Goal: Transaction & Acquisition: Purchase product/service

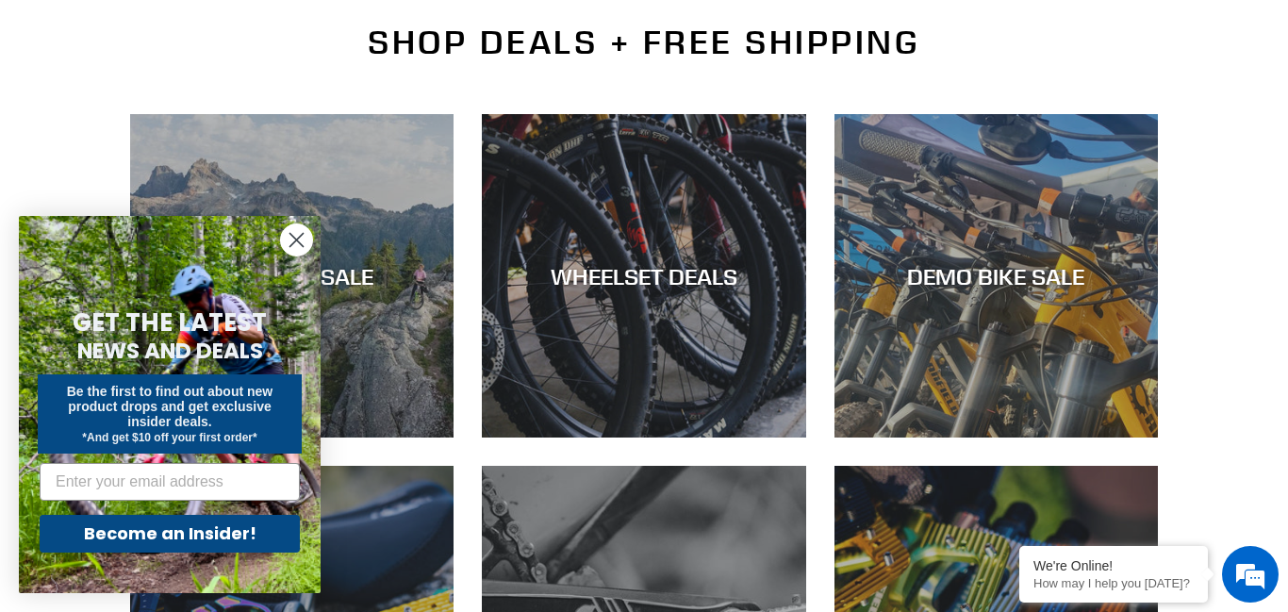
click at [295, 237] on circle "Close dialog" at bounding box center [296, 239] width 31 height 31
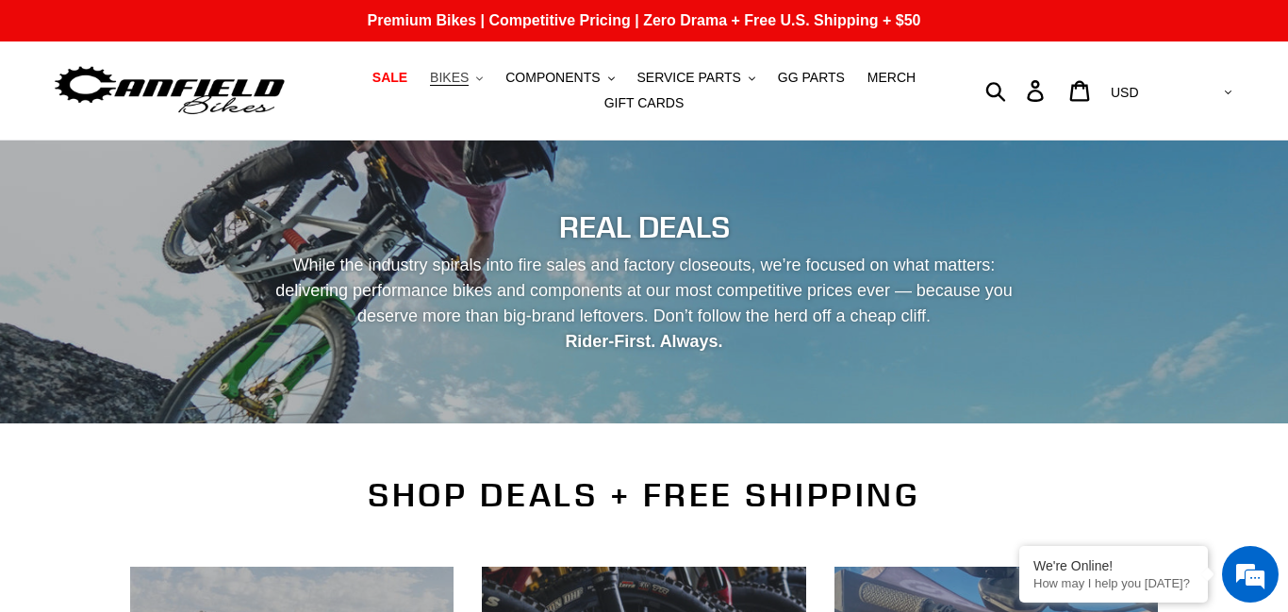
click at [459, 74] on span "BIKES" at bounding box center [449, 78] width 39 height 16
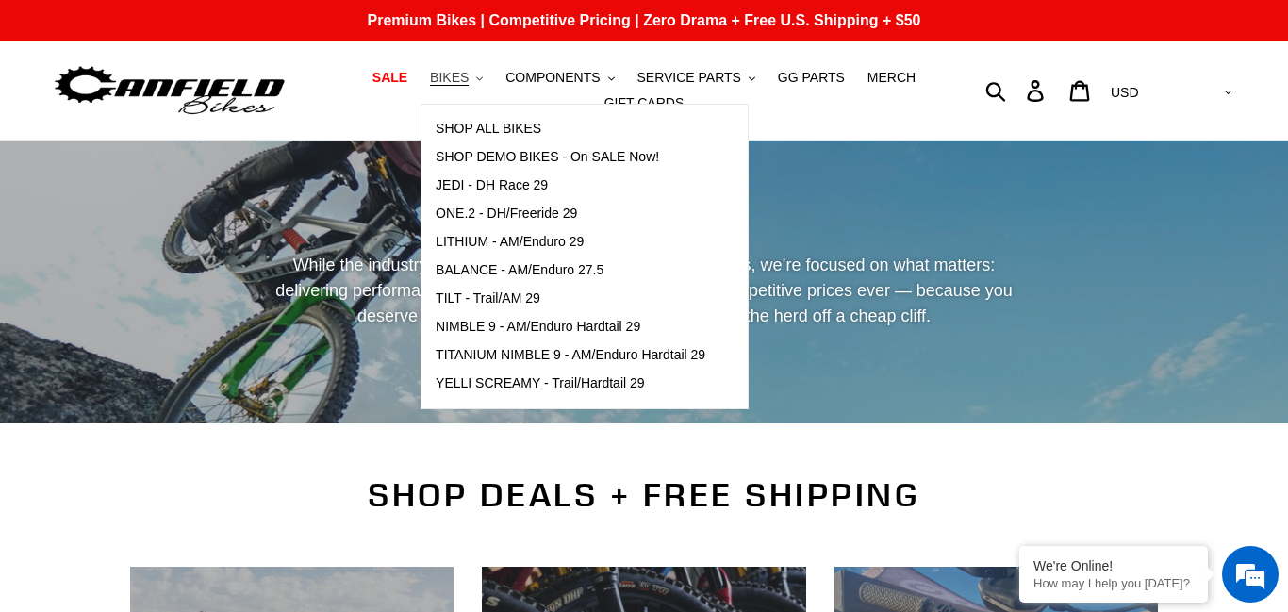
click at [459, 74] on span "BIKES" at bounding box center [449, 78] width 39 height 16
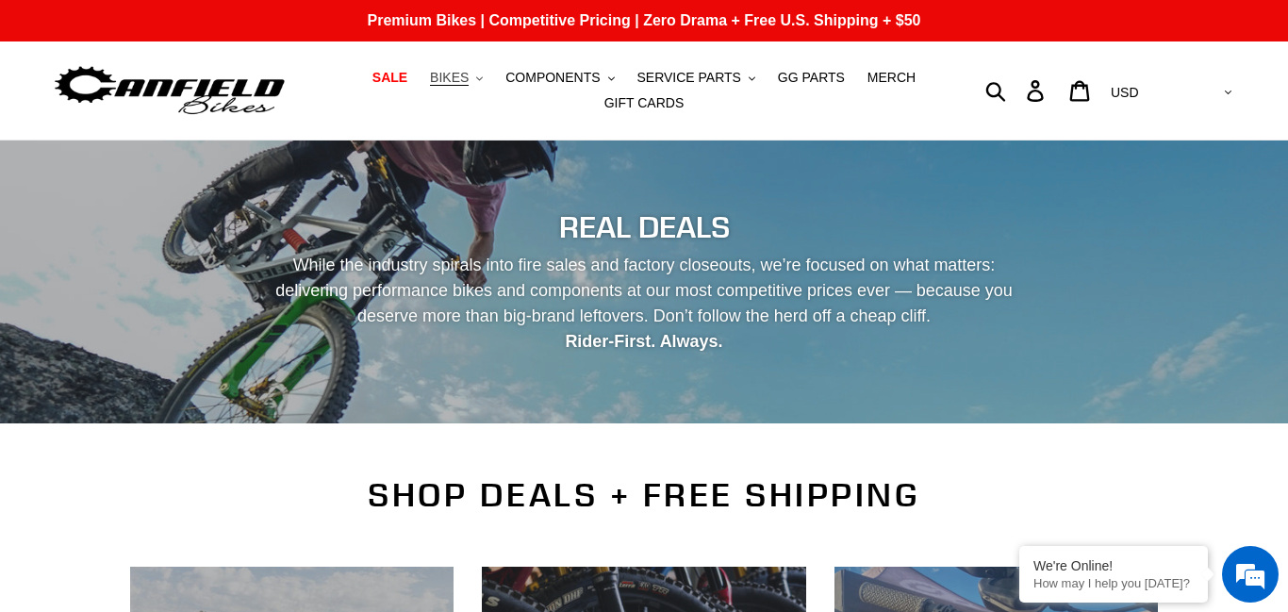
click at [468, 81] on span "BIKES" at bounding box center [449, 78] width 39 height 16
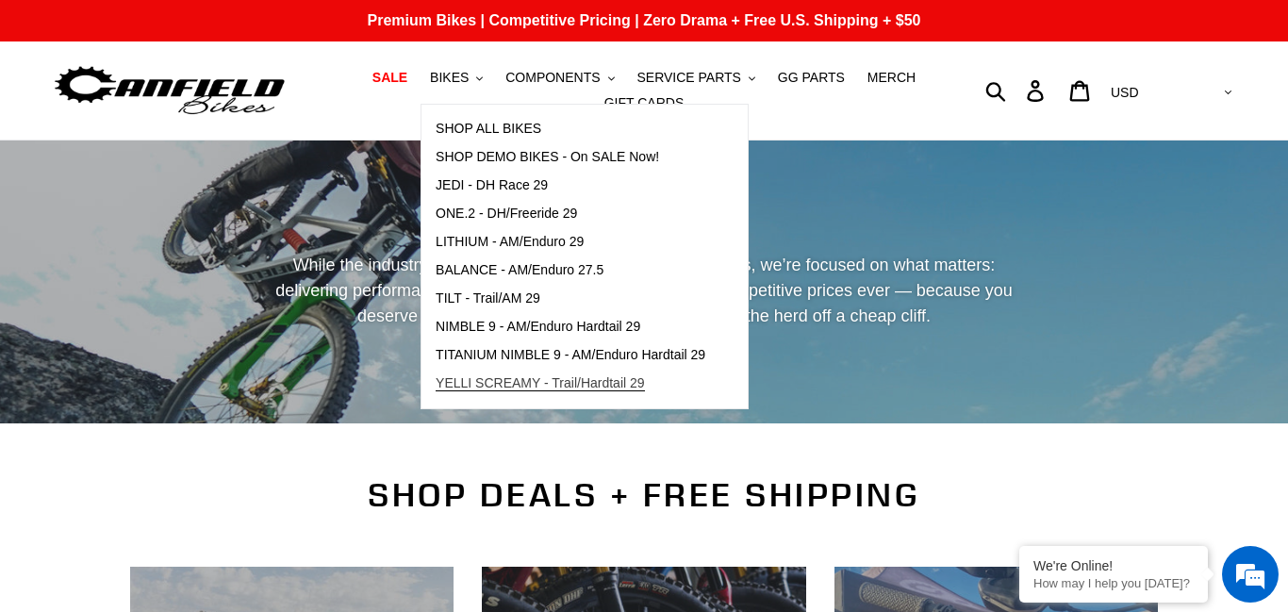
click at [525, 379] on span "YELLI SCREAMY - Trail/Hardtail 29" at bounding box center [539, 383] width 209 height 16
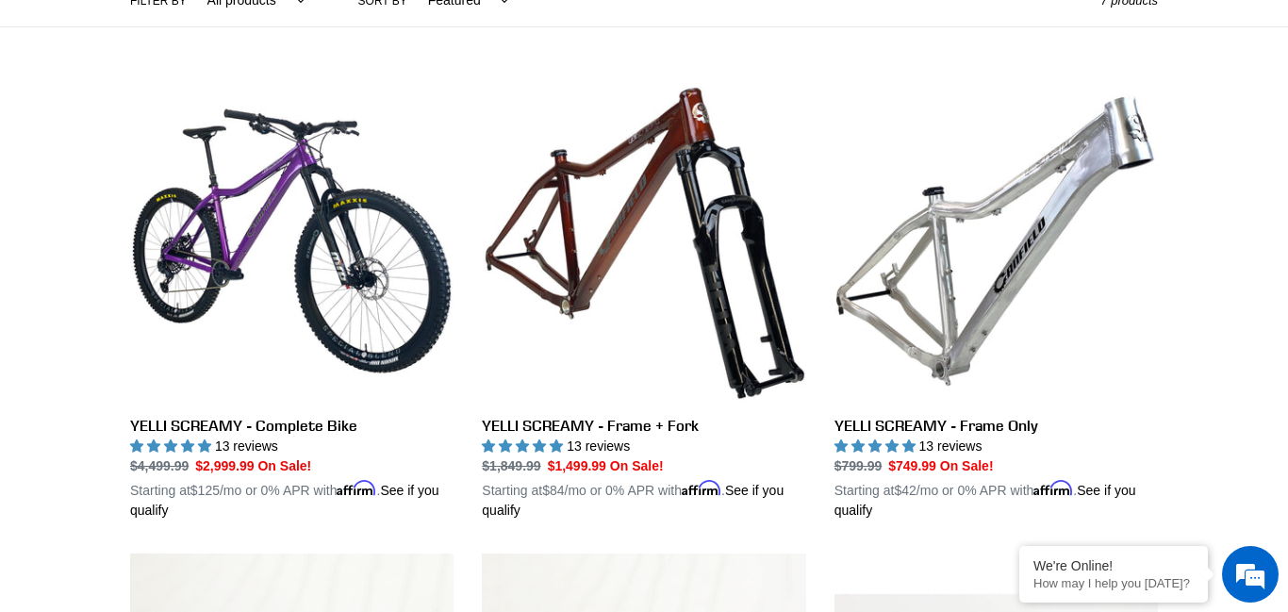
scroll to position [419, 0]
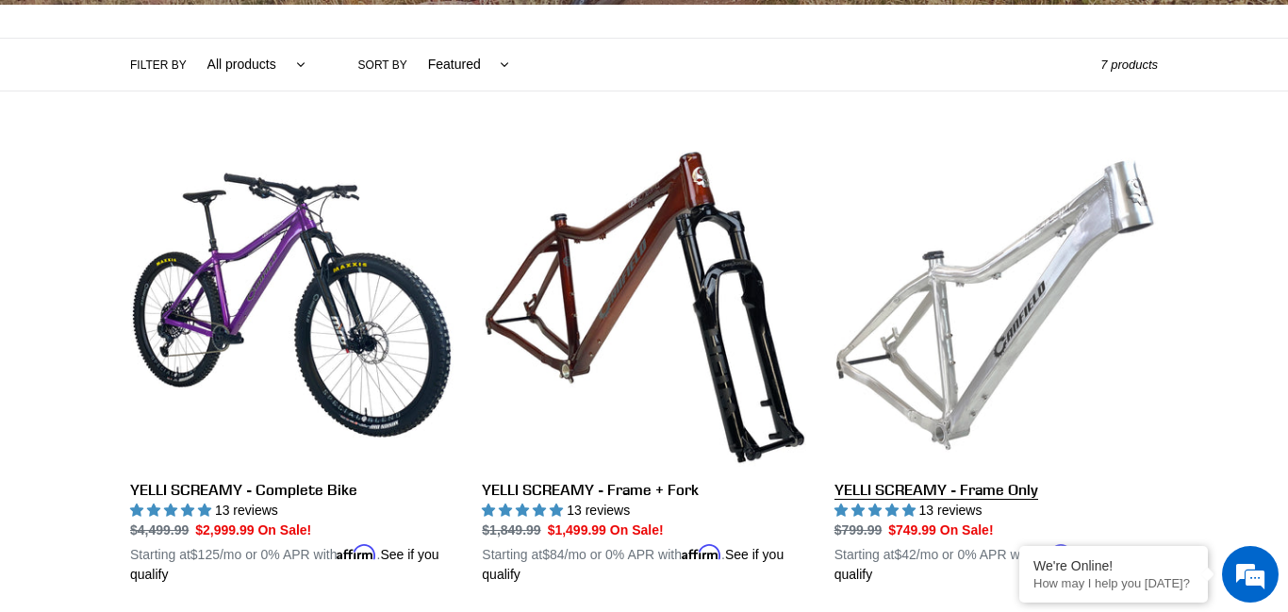
click at [1060, 286] on link "YELLI SCREAMY - Frame Only" at bounding box center [995, 363] width 323 height 441
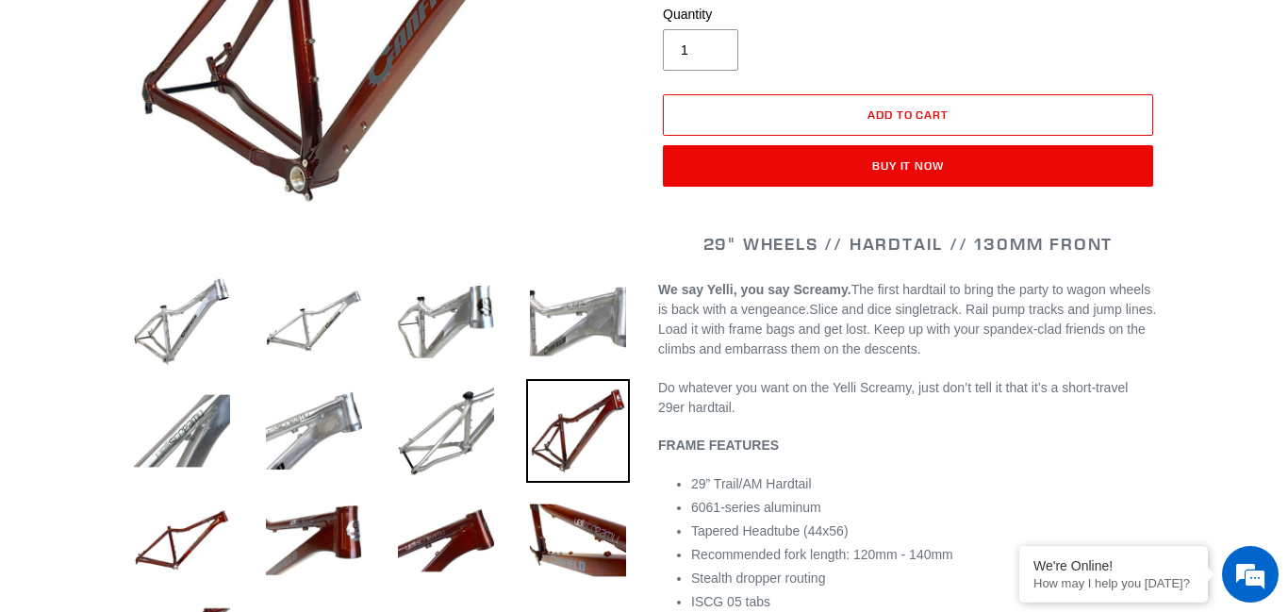
scroll to position [452, 0]
select select "highest-rating"
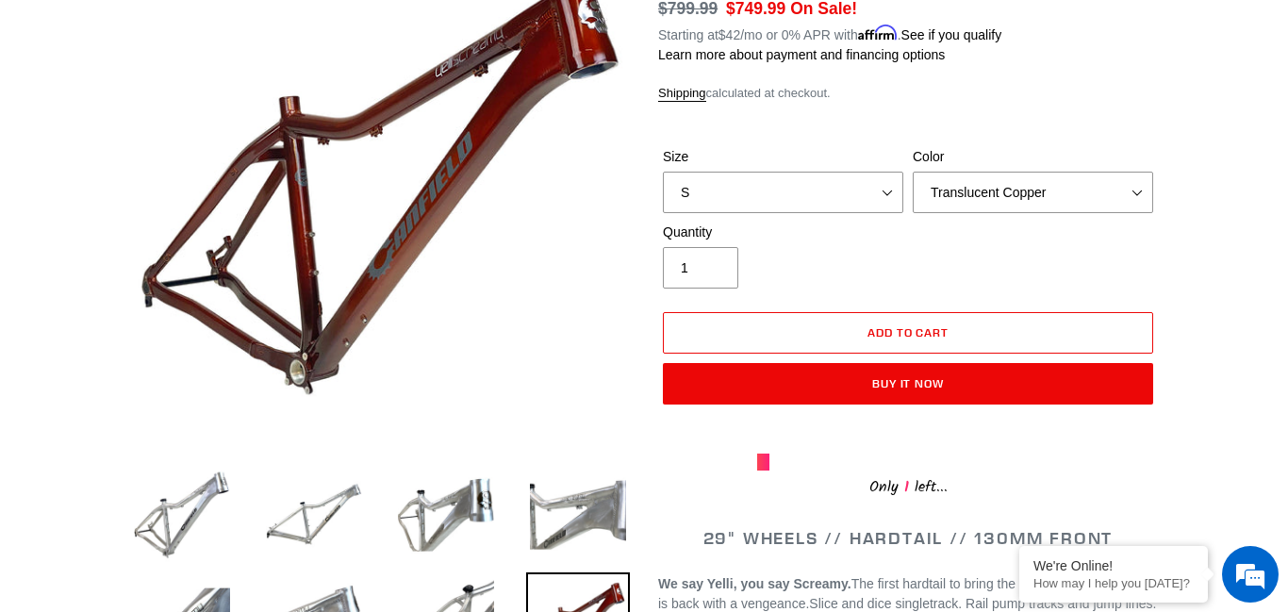
scroll to position [302, 0]
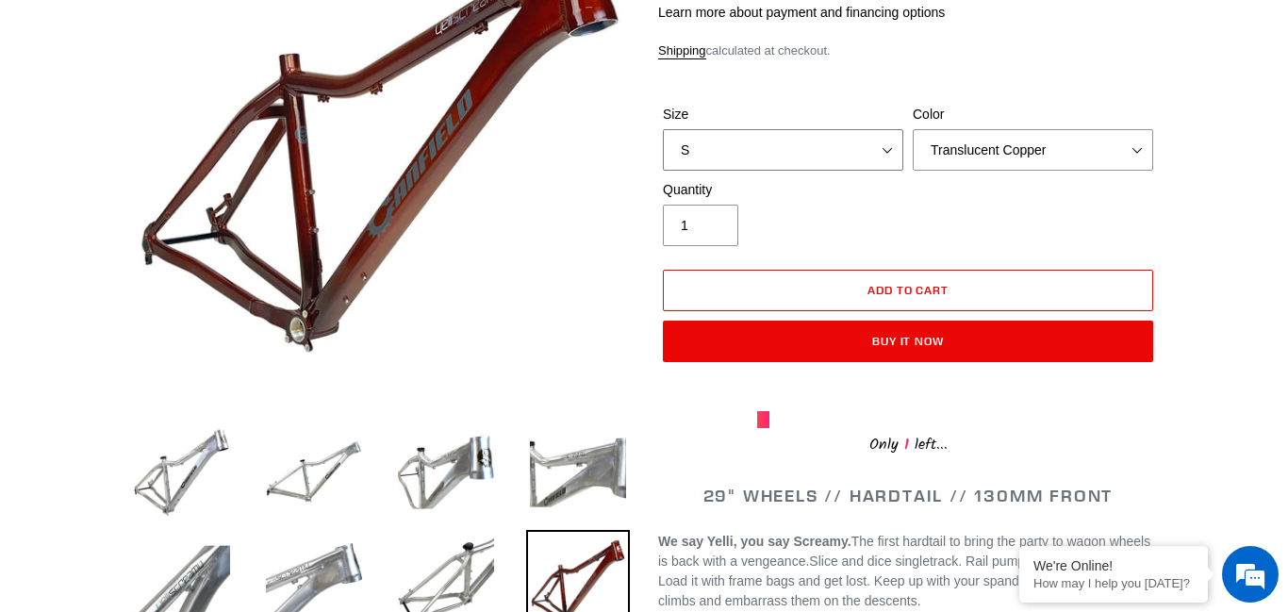
click at [890, 156] on select "S M L XL" at bounding box center [783, 149] width 240 height 41
select select "L"
click at [663, 129] on select "S M L XL" at bounding box center [783, 149] width 240 height 41
click at [1049, 160] on select "Translucent Copper Purple Haze Raw" at bounding box center [1032, 149] width 240 height 41
click at [912, 129] on select "Translucent Copper Purple Haze Raw" at bounding box center [1032, 149] width 240 height 41
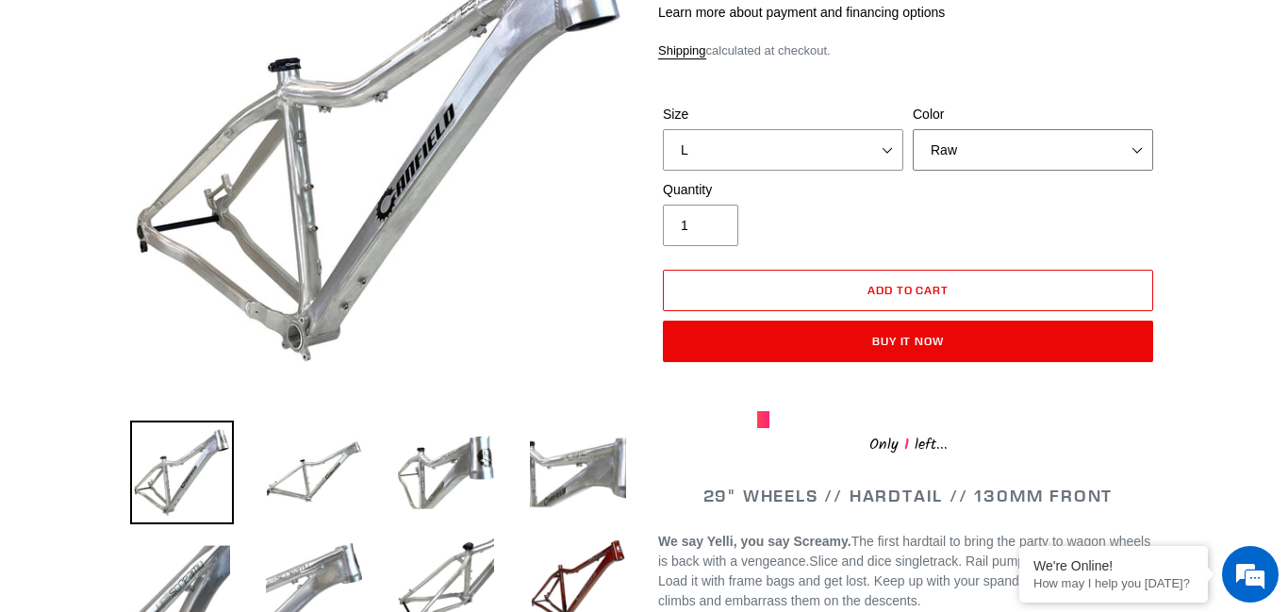
select select "Purple Haze"
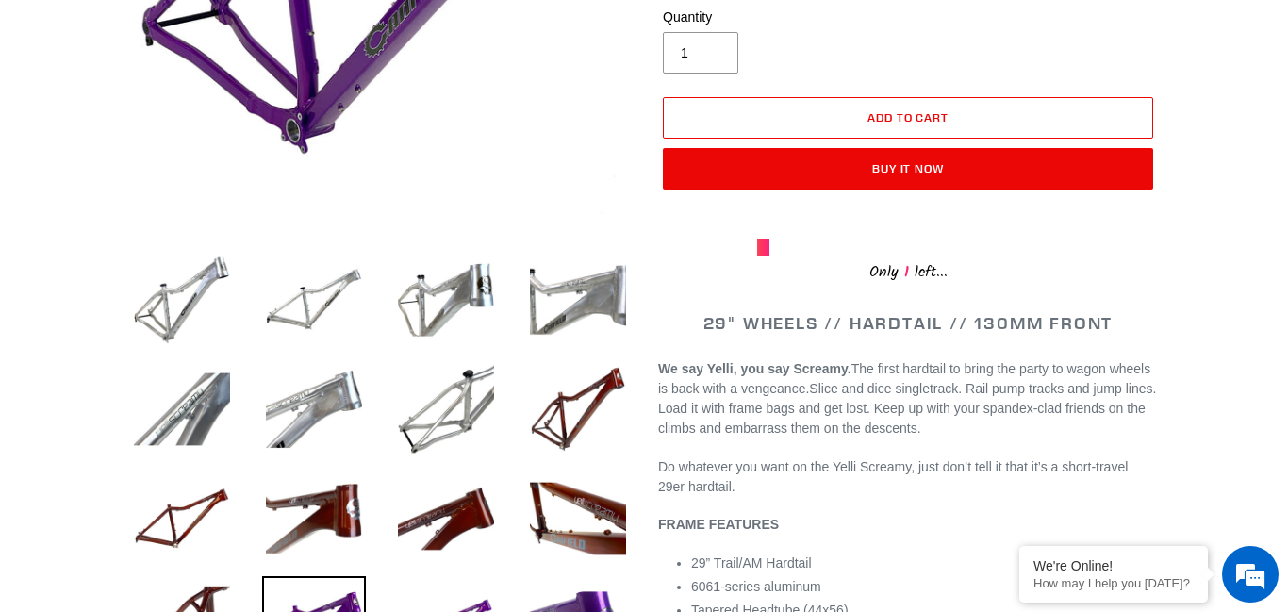
scroll to position [528, 0]
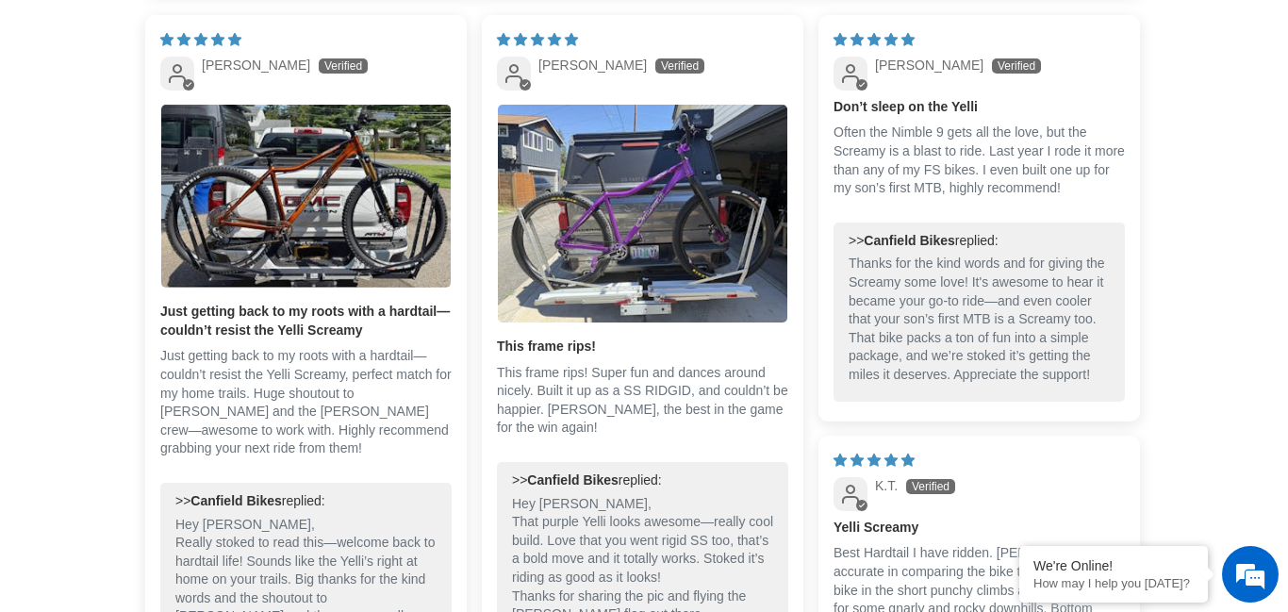
scroll to position [3054, 0]
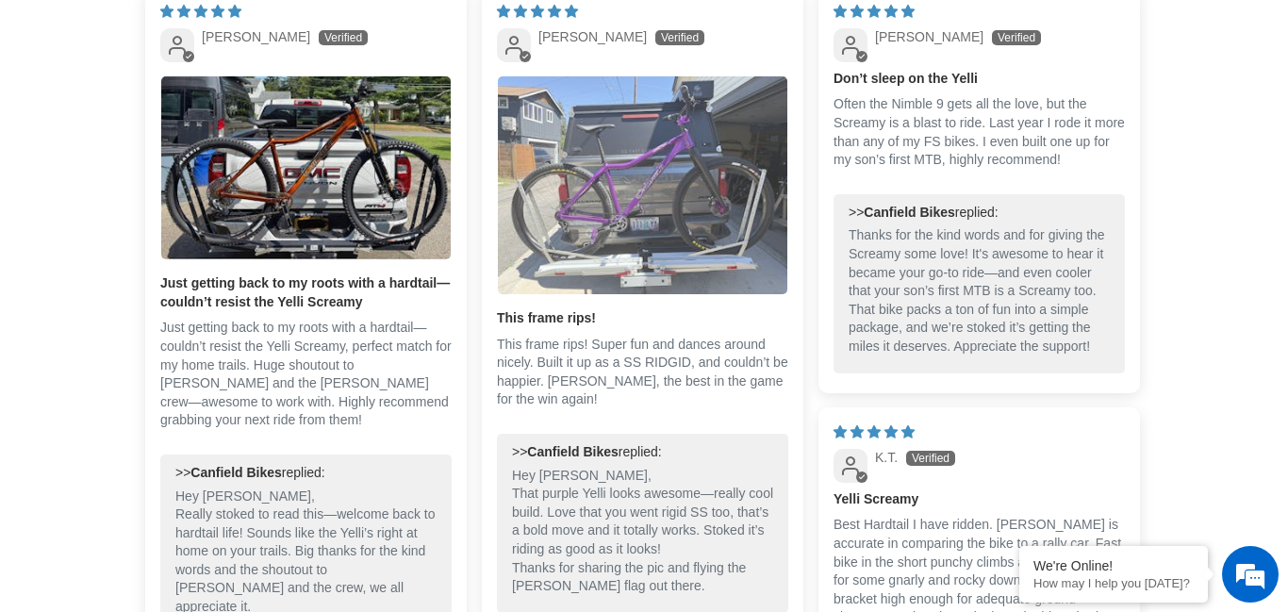
click at [676, 144] on img "Link to user picture 1" at bounding box center [642, 185] width 289 height 218
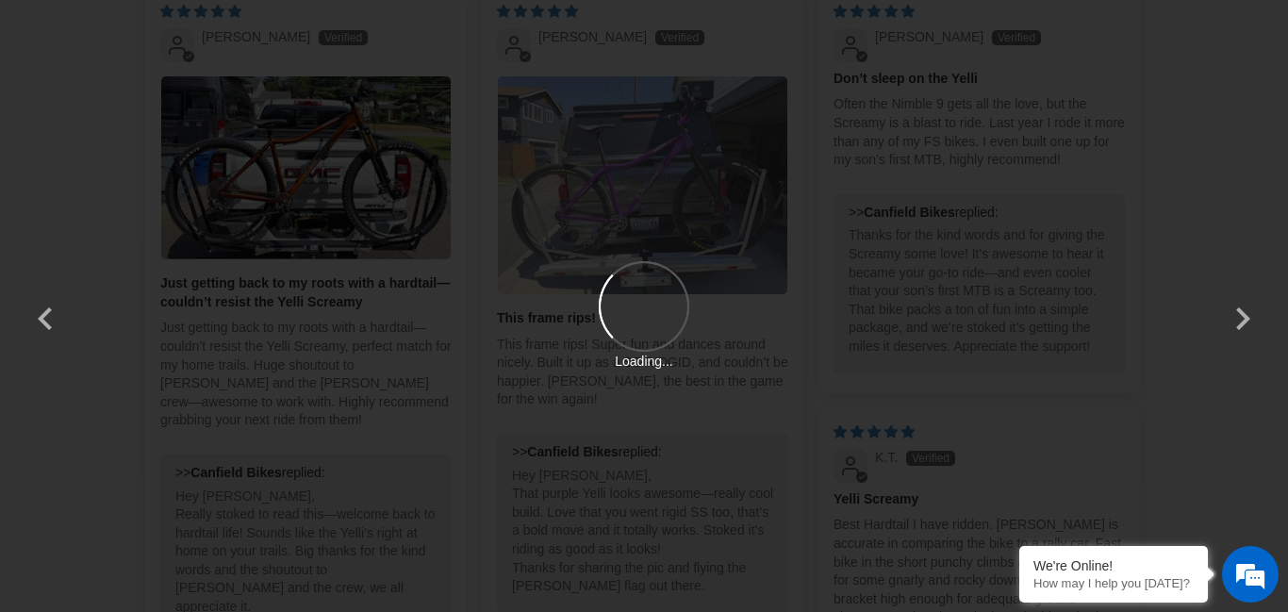
scroll to position [0, 0]
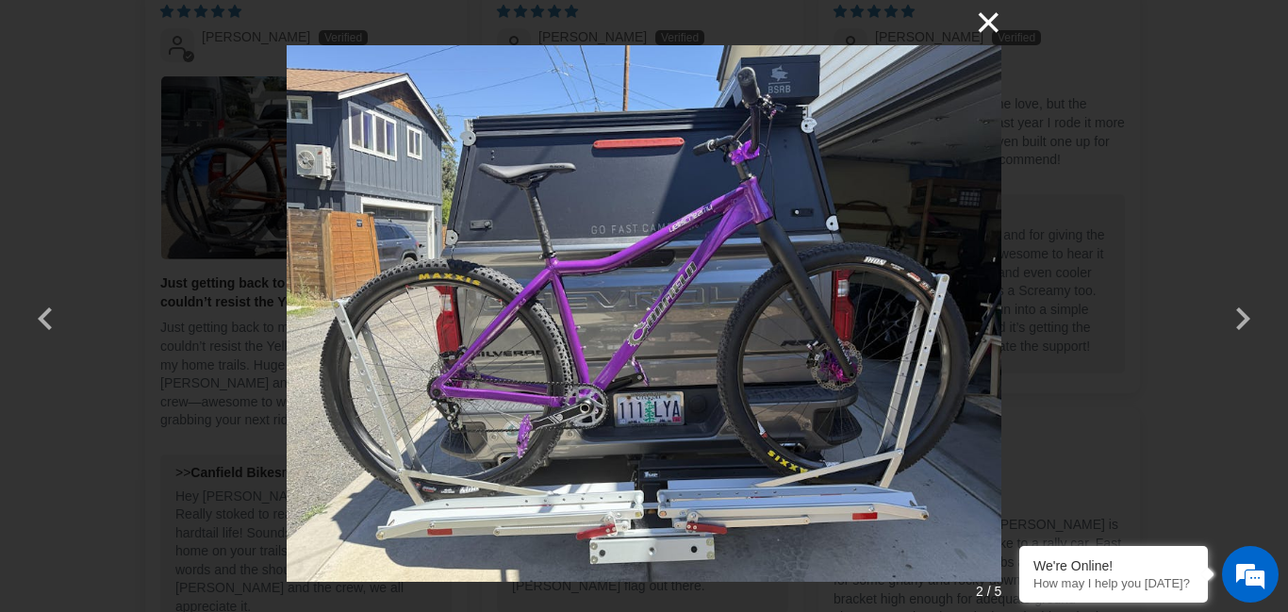
click at [984, 23] on button "×" at bounding box center [978, 22] width 45 height 45
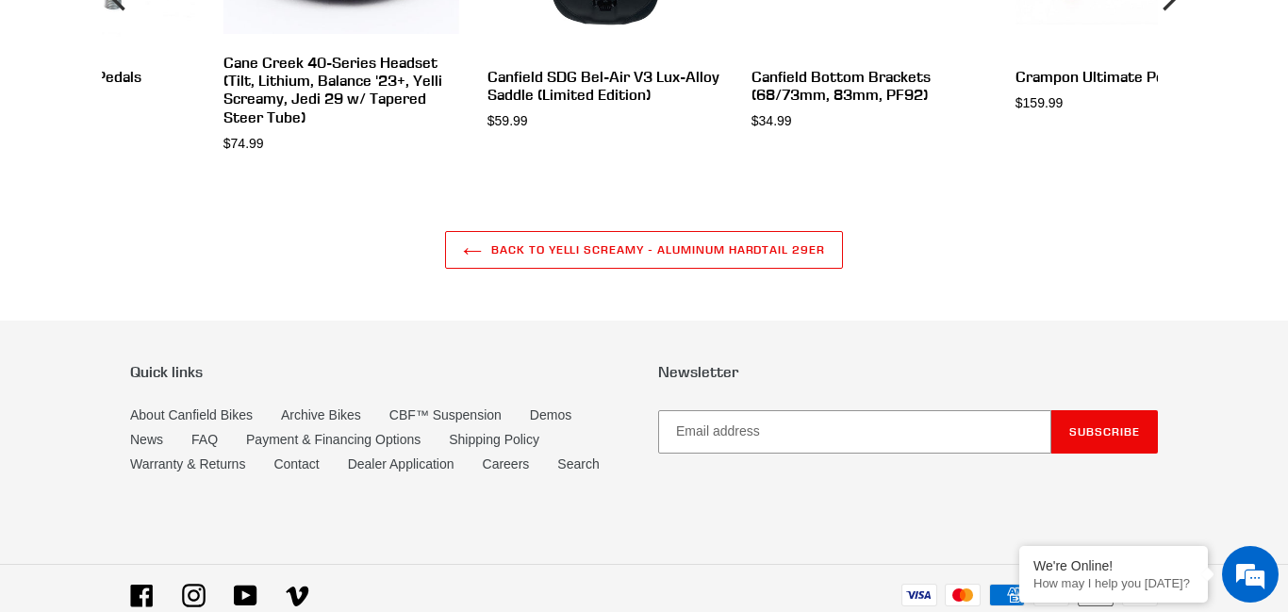
scroll to position [6574, 0]
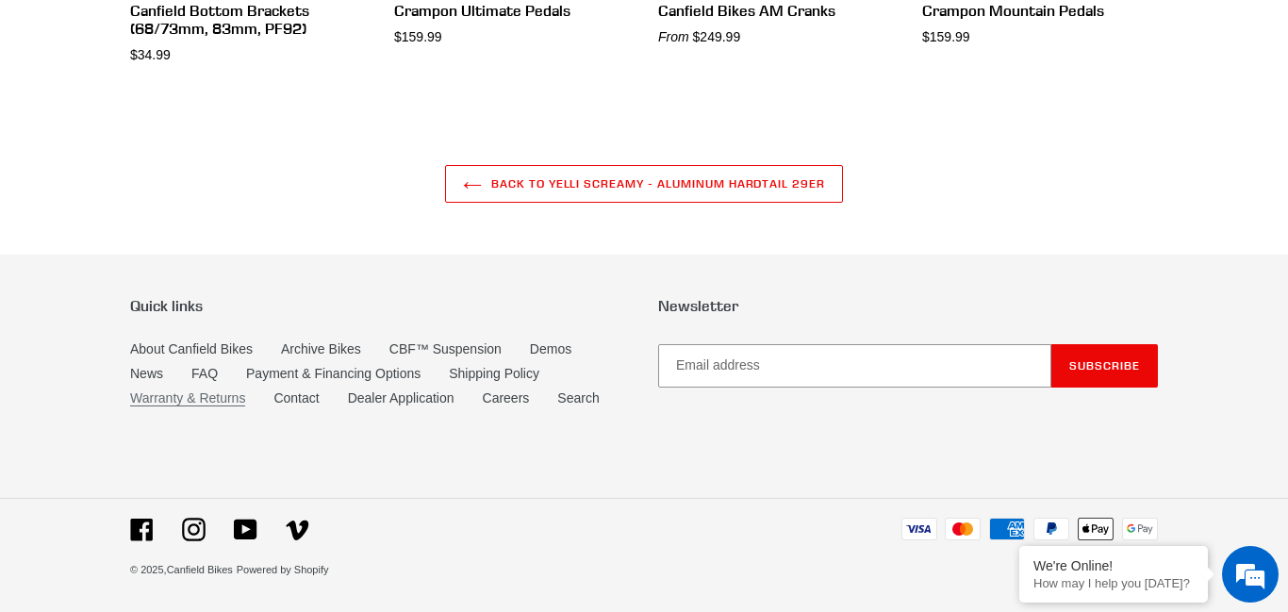
click at [230, 403] on link "Warranty & Returns" at bounding box center [187, 398] width 115 height 16
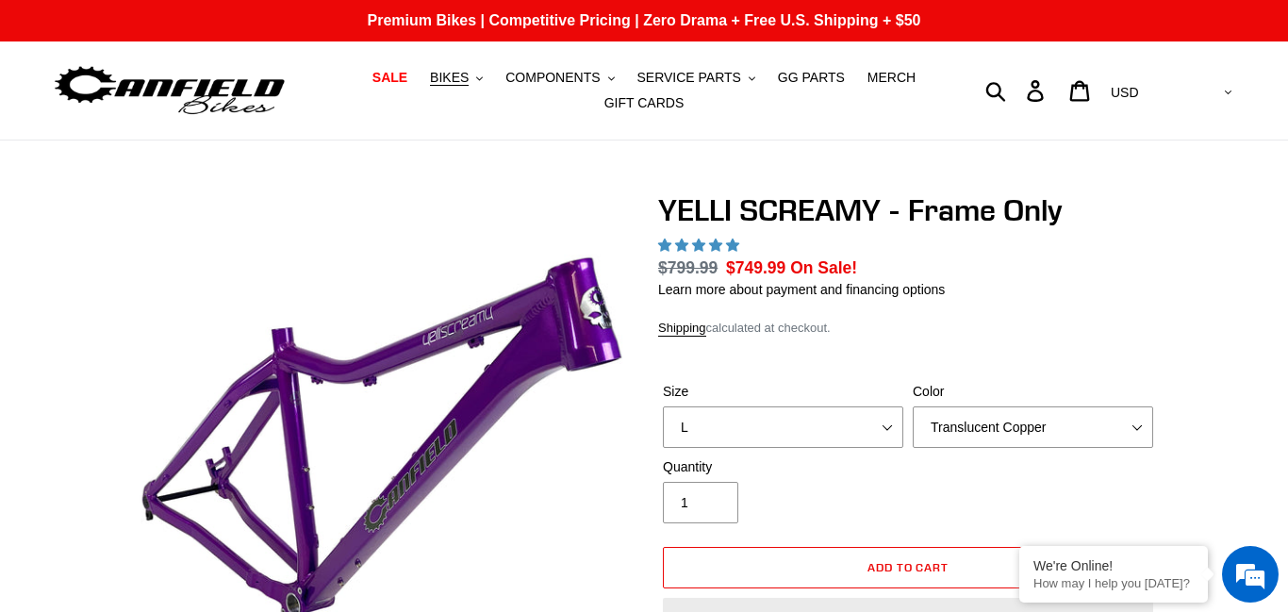
click at [912, 406] on select "Translucent Copper Purple Haze Raw" at bounding box center [1032, 426] width 240 height 41
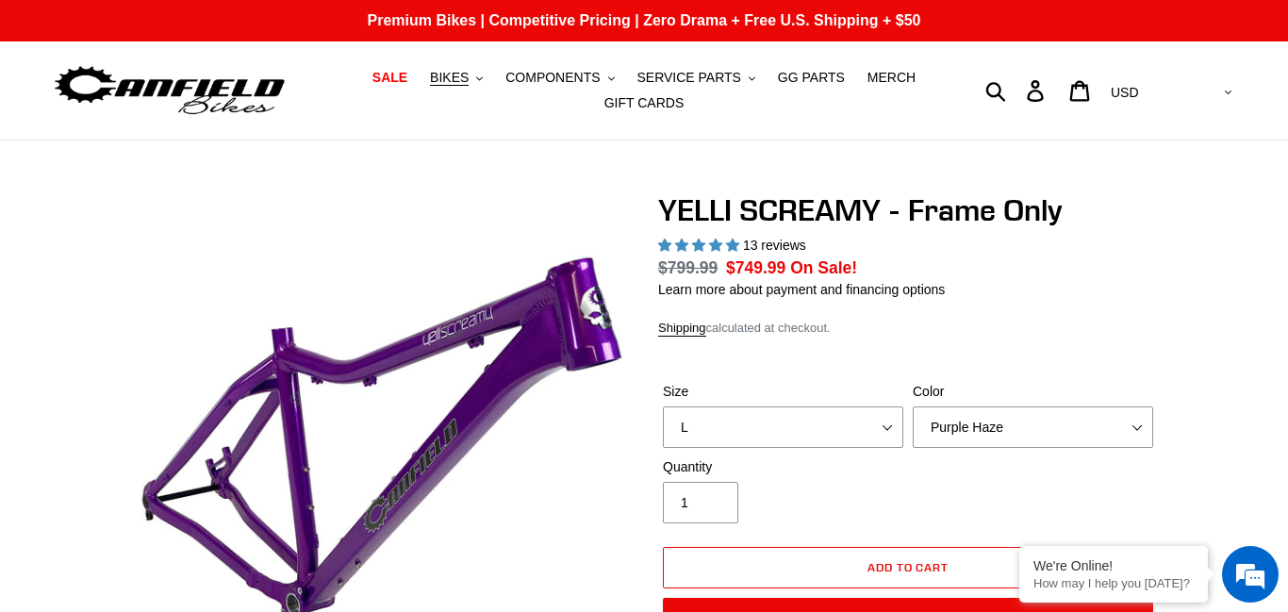
select select "Translucent Copper"
select select "highest-rating"
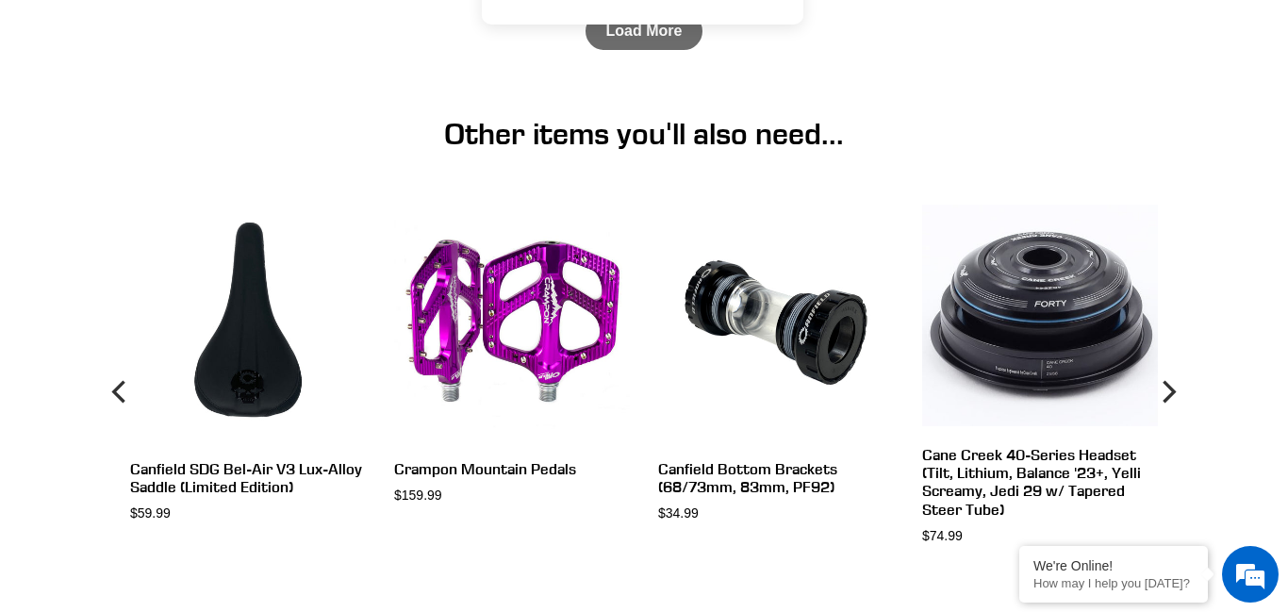
scroll to position [6039, 0]
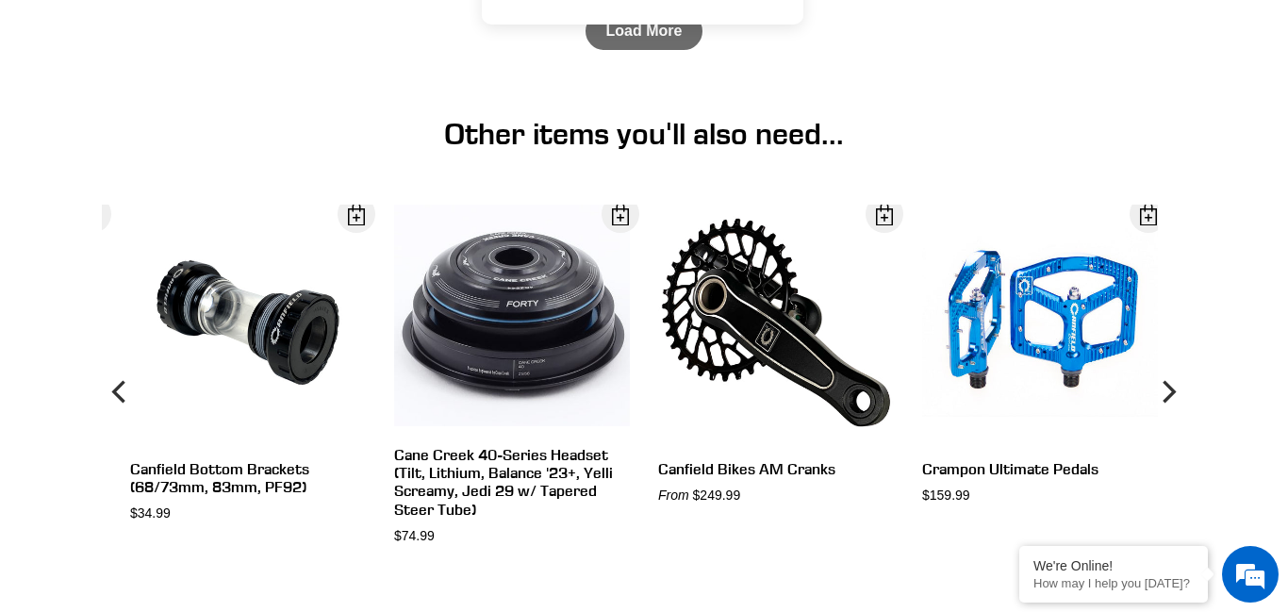
click at [1225, 204] on header "Other items you'll also need..." at bounding box center [644, 160] width 1288 height 88
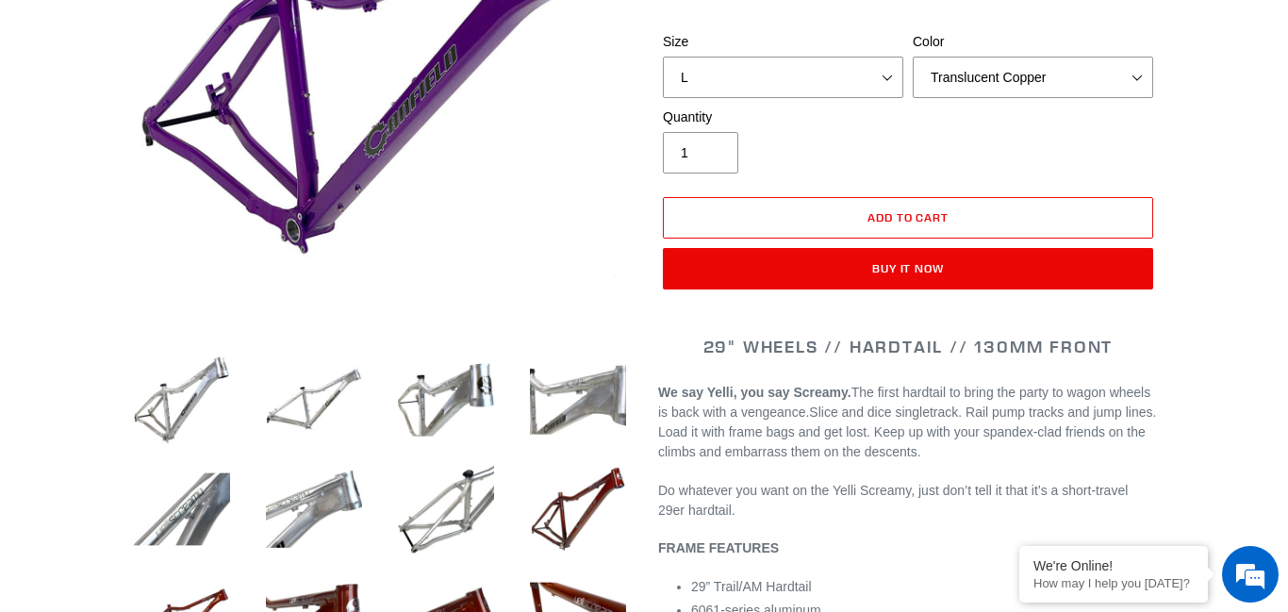
scroll to position [377, 0]
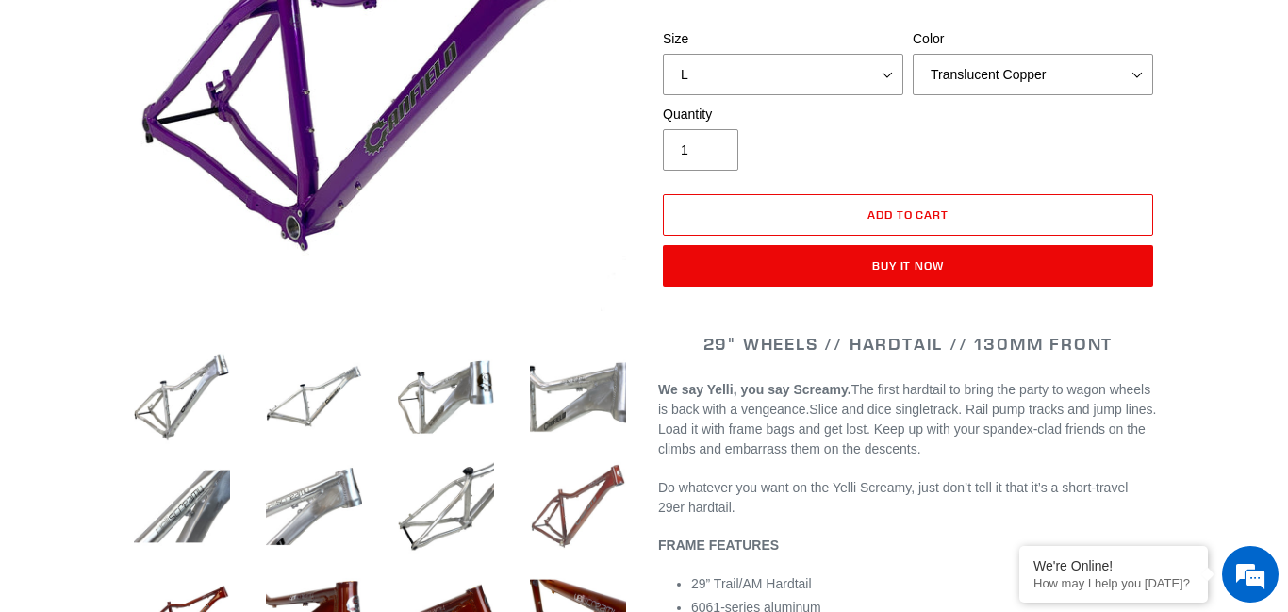
click at [587, 469] on img at bounding box center [578, 506] width 104 height 104
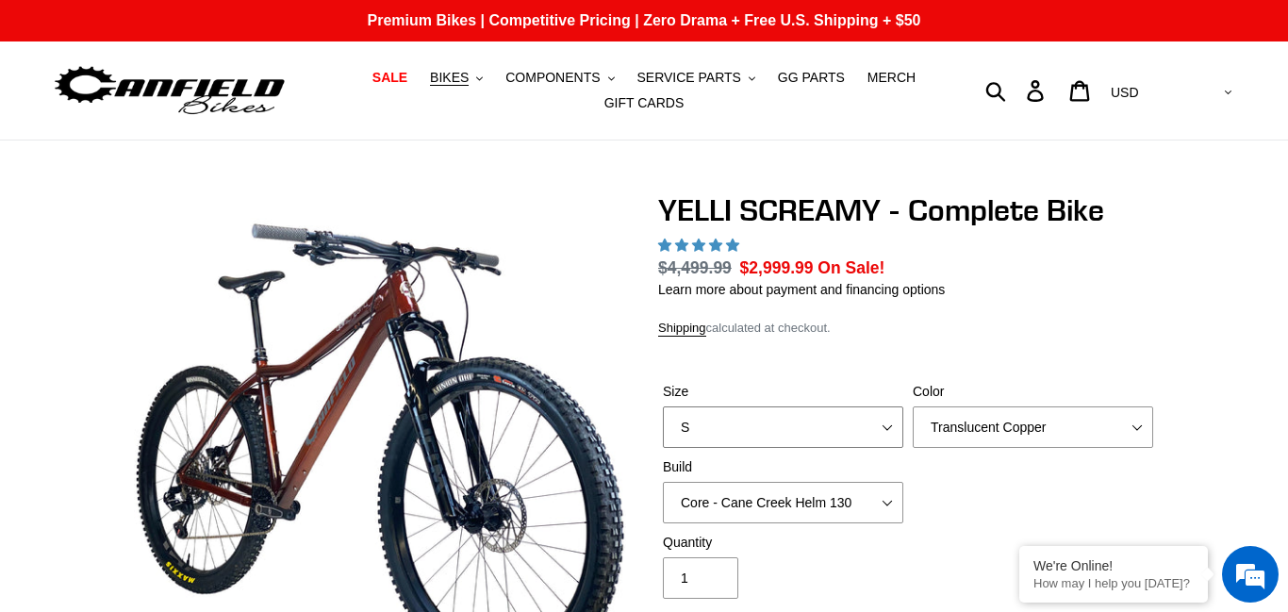
click at [859, 420] on select "S M L XL" at bounding box center [783, 426] width 240 height 41
select select "L"
click at [663, 406] on select "S M L XL" at bounding box center [783, 426] width 240 height 41
select select "highest-rating"
select select "L"
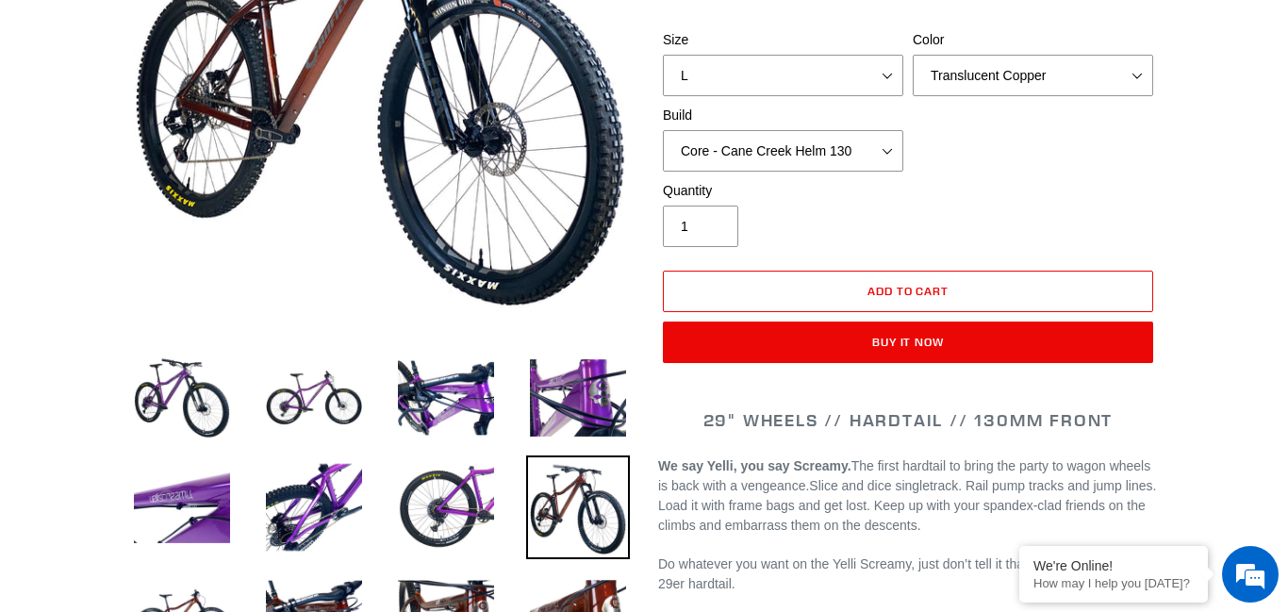
scroll to position [377, 0]
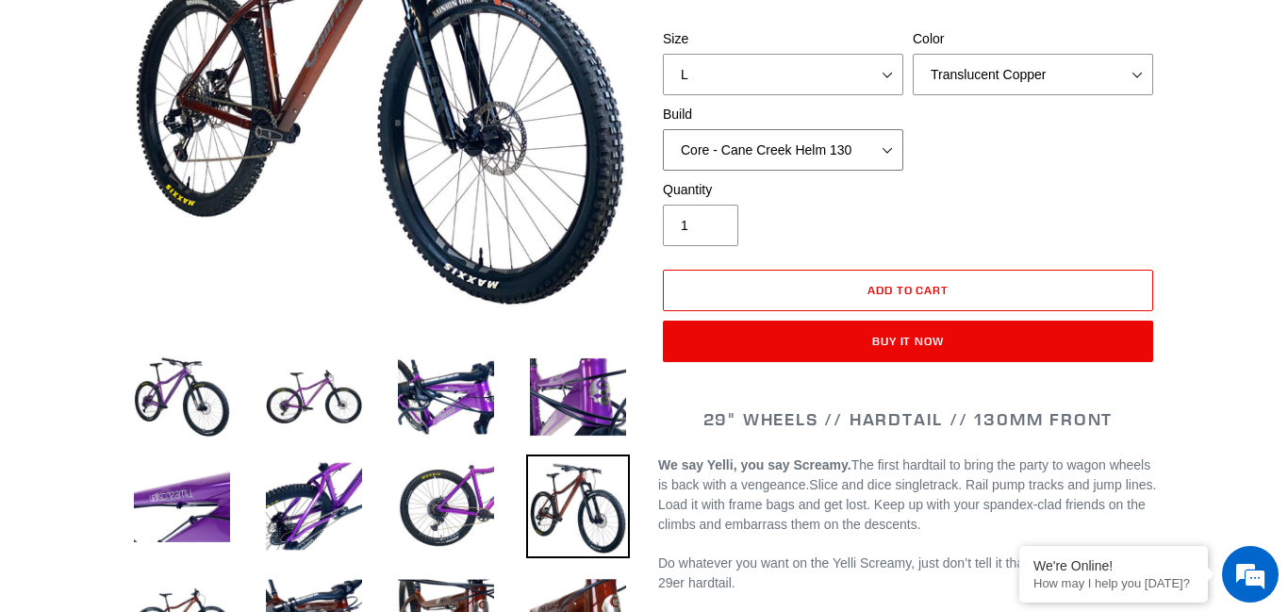
click at [892, 155] on select "Core - Cane Creek Helm 130 Pro - [GEOGRAPHIC_DATA] Helm 130 Core - Fox 34 SL Fa…" at bounding box center [783, 149] width 240 height 41
select select "Core - Fox 34 SL Factory Grip X 130"
click at [663, 129] on select "Core - Cane Creek Helm 130 Pro - [GEOGRAPHIC_DATA] Helm 130 Core - Fox 34 SL Fa…" at bounding box center [783, 149] width 240 height 41
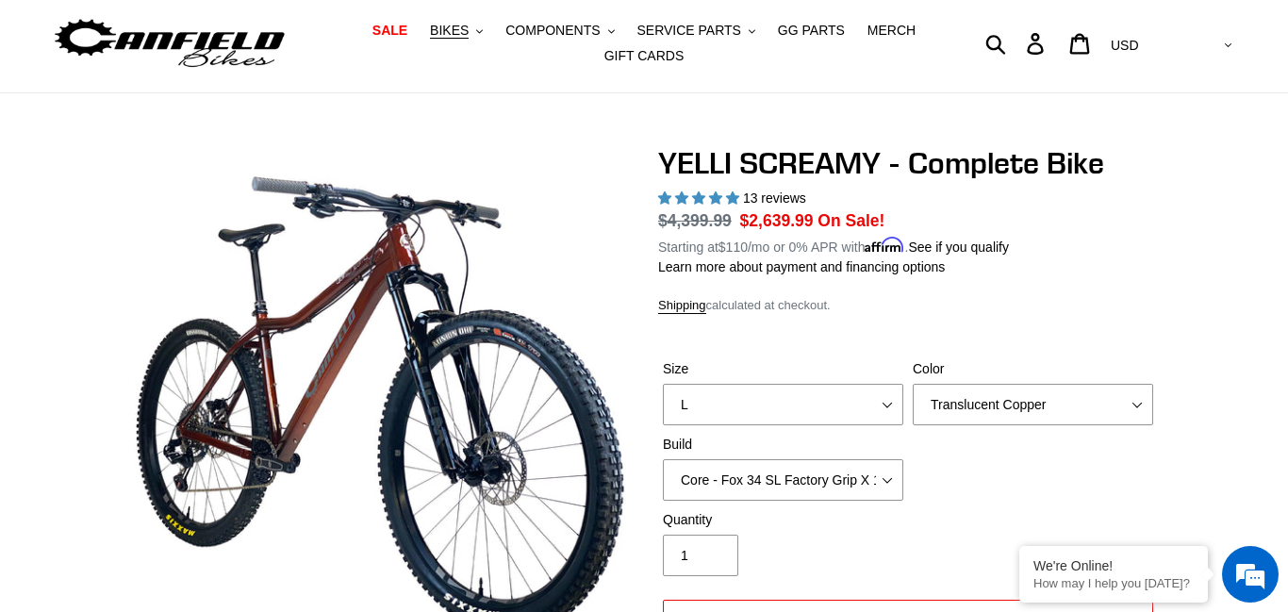
scroll to position [38, 0]
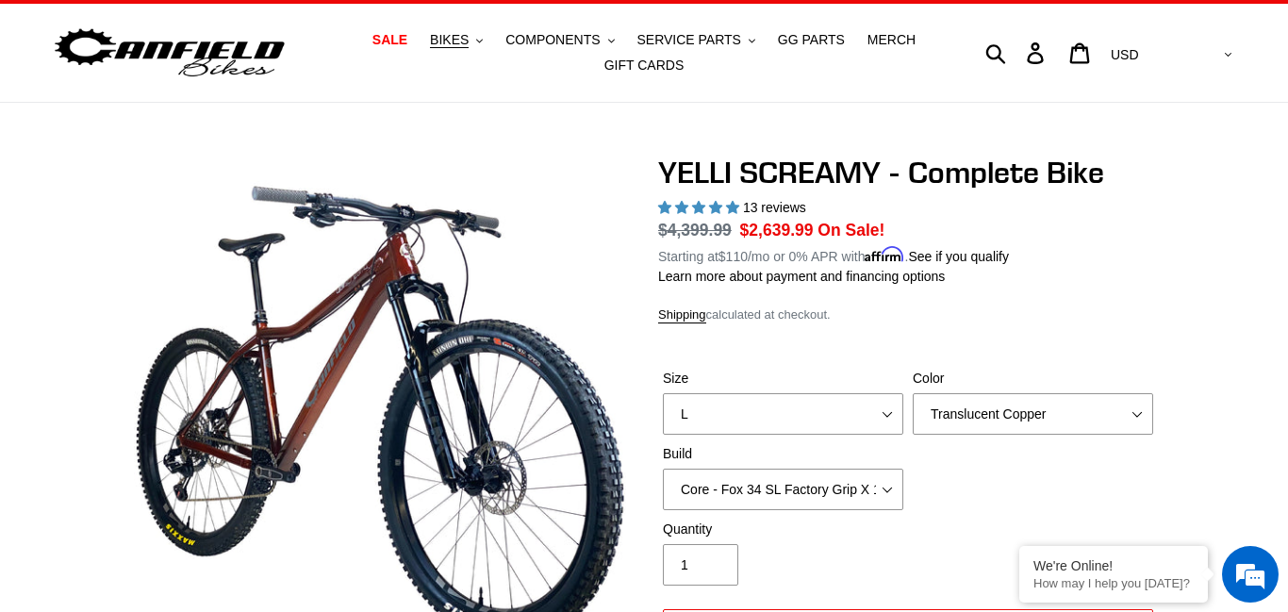
click at [1148, 418] on select "Translucent Copper Purple Haze Raw" at bounding box center [1032, 413] width 240 height 41
select select "Purple Haze"
click at [912, 393] on select "Translucent Copper Purple Haze Raw" at bounding box center [1032, 413] width 240 height 41
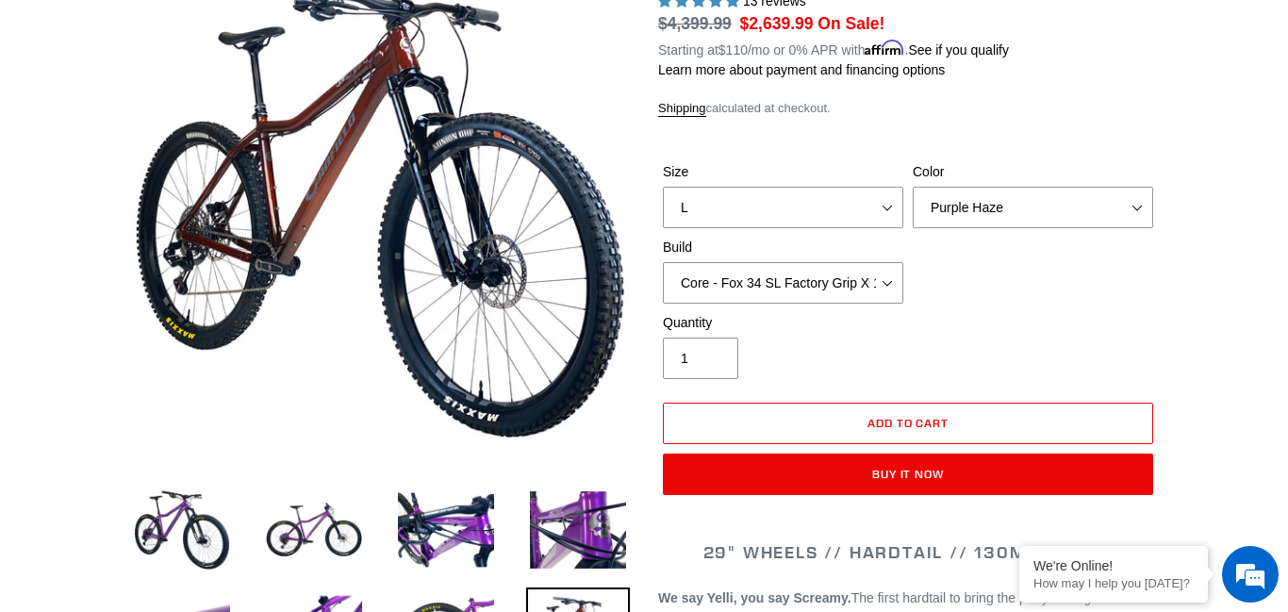
scroll to position [189, 0]
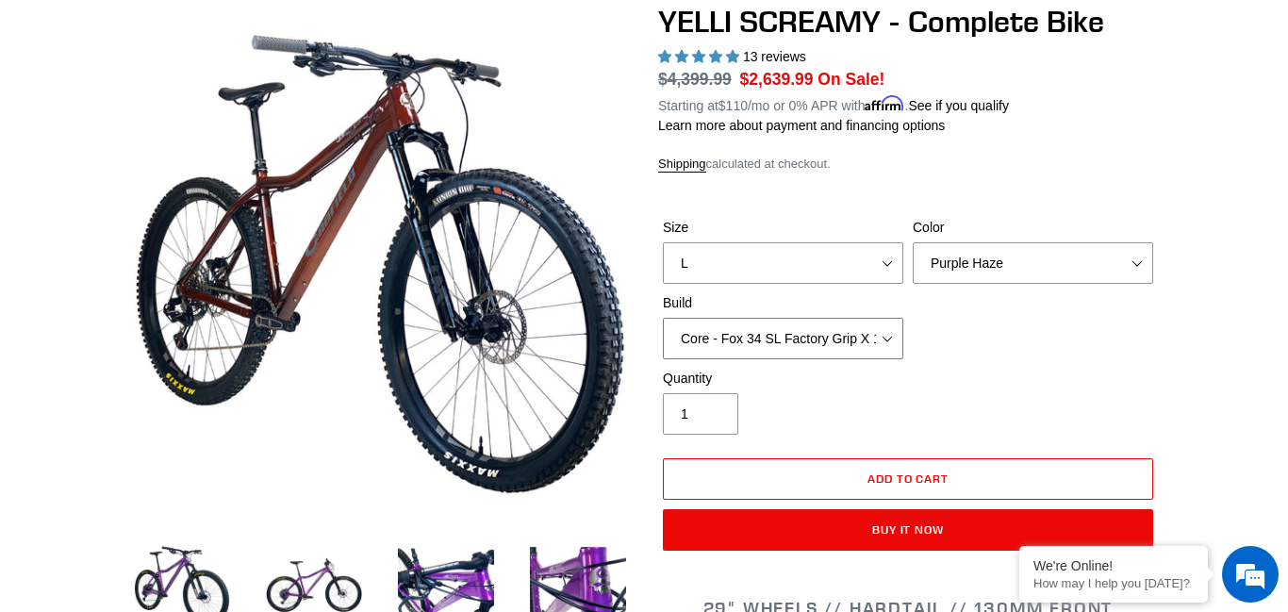
click at [892, 345] on select "Core - Cane Creek Helm 130 Pro - [GEOGRAPHIC_DATA] Helm 130 Core - Fox 34 SL Fa…" at bounding box center [783, 338] width 240 height 41
select select "Pro - Fox 34 SL Factory Grip X 130"
click at [663, 318] on select "Core - Cane Creek Helm 130 Pro - [GEOGRAPHIC_DATA] Helm 130 Core - Fox 34 SL Fa…" at bounding box center [783, 338] width 240 height 41
